Goal: Task Accomplishment & Management: Use online tool/utility

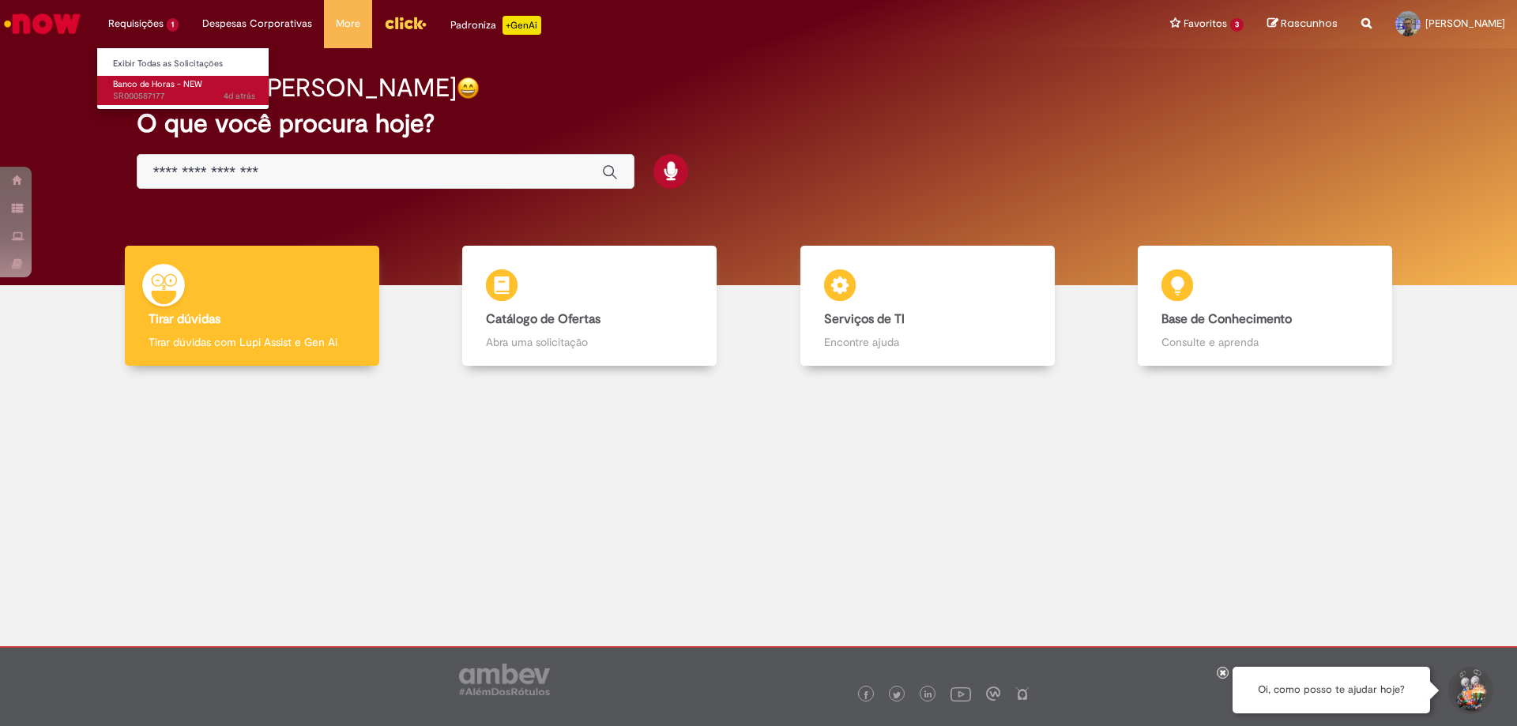
click at [167, 85] on span "Banco de Horas - NEW" at bounding box center [157, 84] width 89 height 12
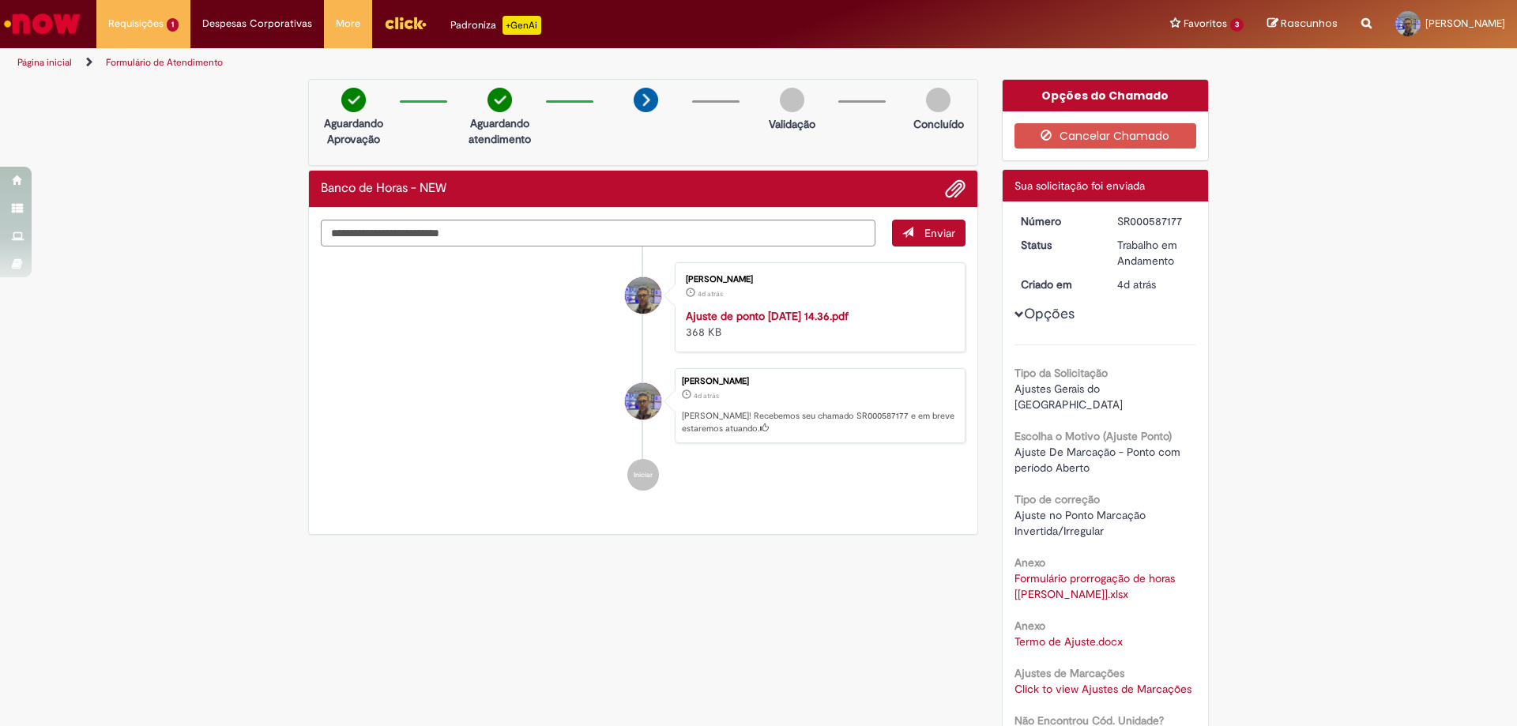
drag, startPoint x: 1454, startPoint y: 0, endPoint x: 1377, endPoint y: 103, distance: 128.7
click at [1377, 103] on div "Verificar Código de Barras Aguardando Aprovação Aguardando atendimento Validaçã…" at bounding box center [758, 596] width 1517 height 1034
drag, startPoint x: 1419, startPoint y: 2, endPoint x: 1381, endPoint y: 197, distance: 198.1
click at [1381, 197] on div "Verificar Código de Barras Aguardando Aprovação Aguardando atendimento Validaçã…" at bounding box center [758, 596] width 1517 height 1034
